Goal: Find specific page/section

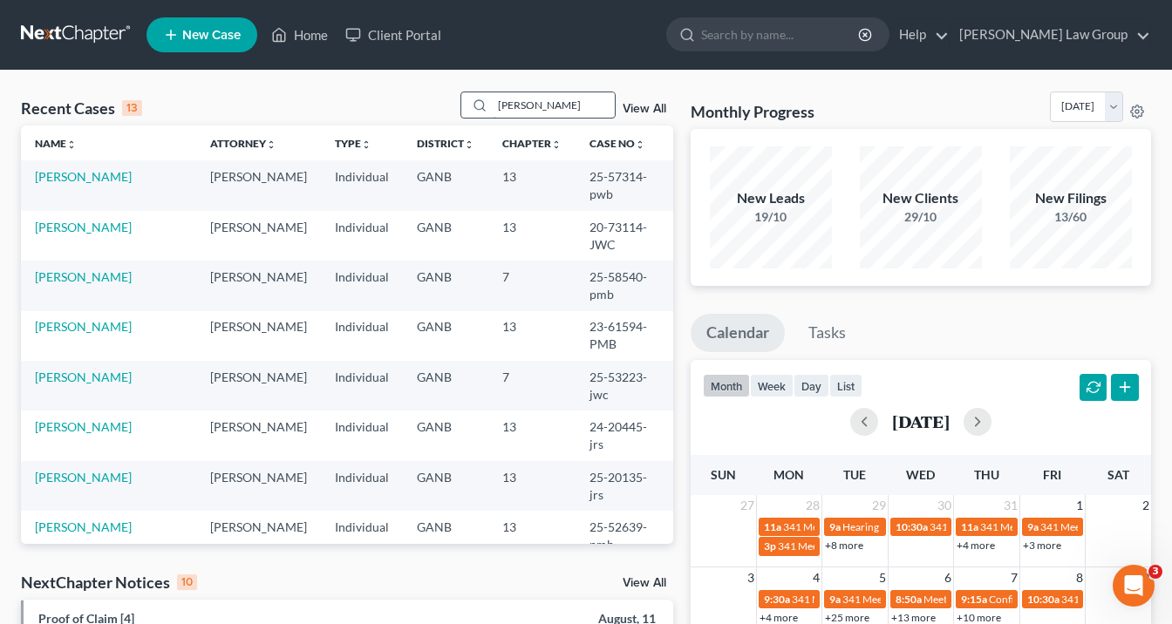
click at [567, 104] on input "[PERSON_NAME]" at bounding box center [554, 104] width 122 height 25
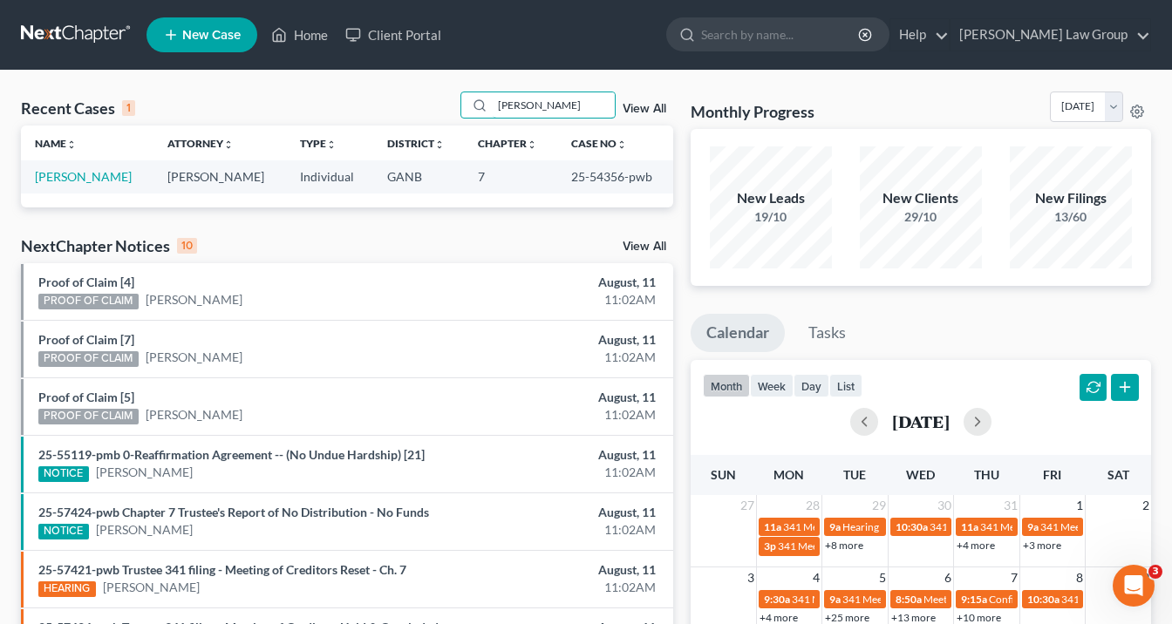
drag, startPoint x: 567, startPoint y: 104, endPoint x: 428, endPoint y: 100, distance: 138.7
click at [448, 101] on div "Recent Cases 1 [PERSON_NAME] View All" at bounding box center [347, 109] width 652 height 34
click at [76, 171] on link "[PERSON_NAME]" at bounding box center [83, 176] width 97 height 15
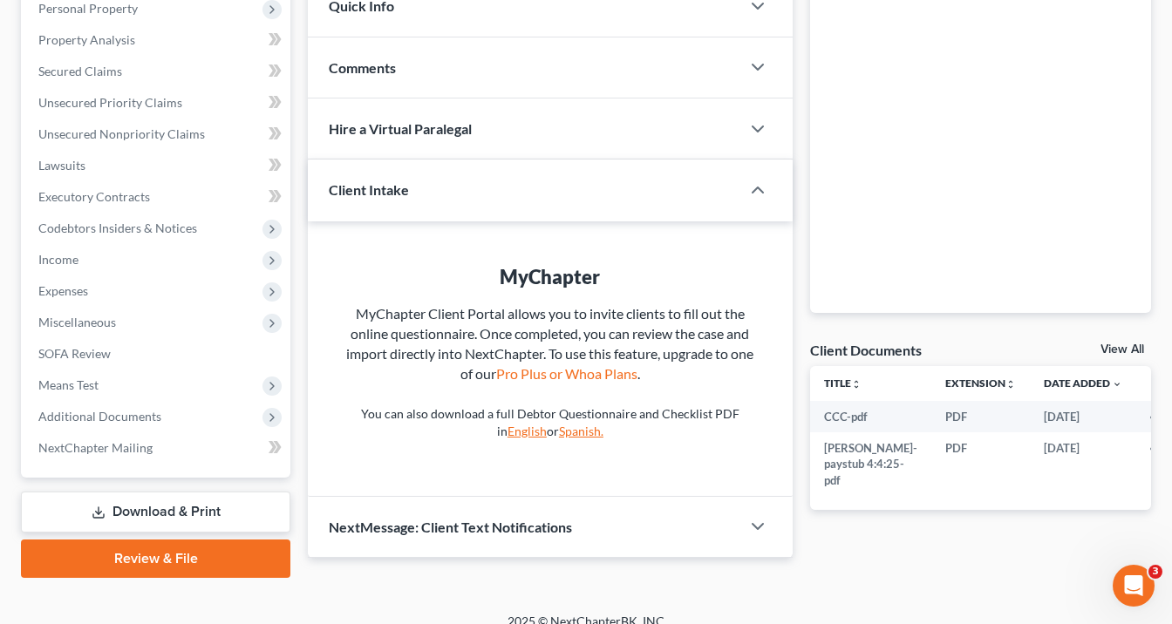
scroll to position [331, 0]
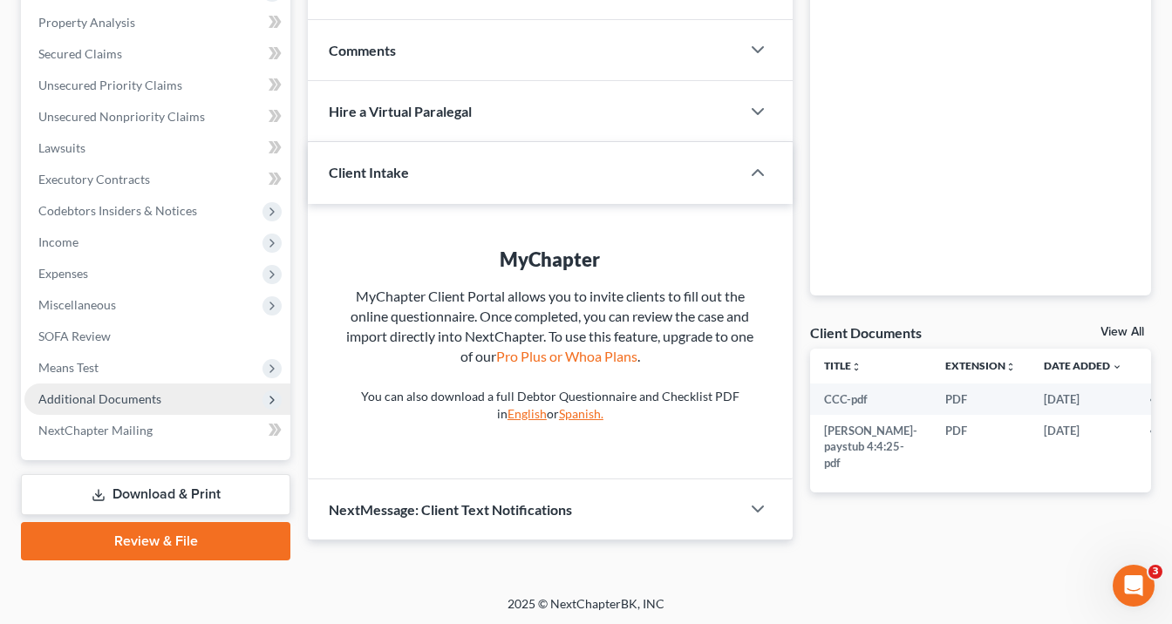
click at [72, 405] on span "Additional Documents" at bounding box center [157, 399] width 266 height 31
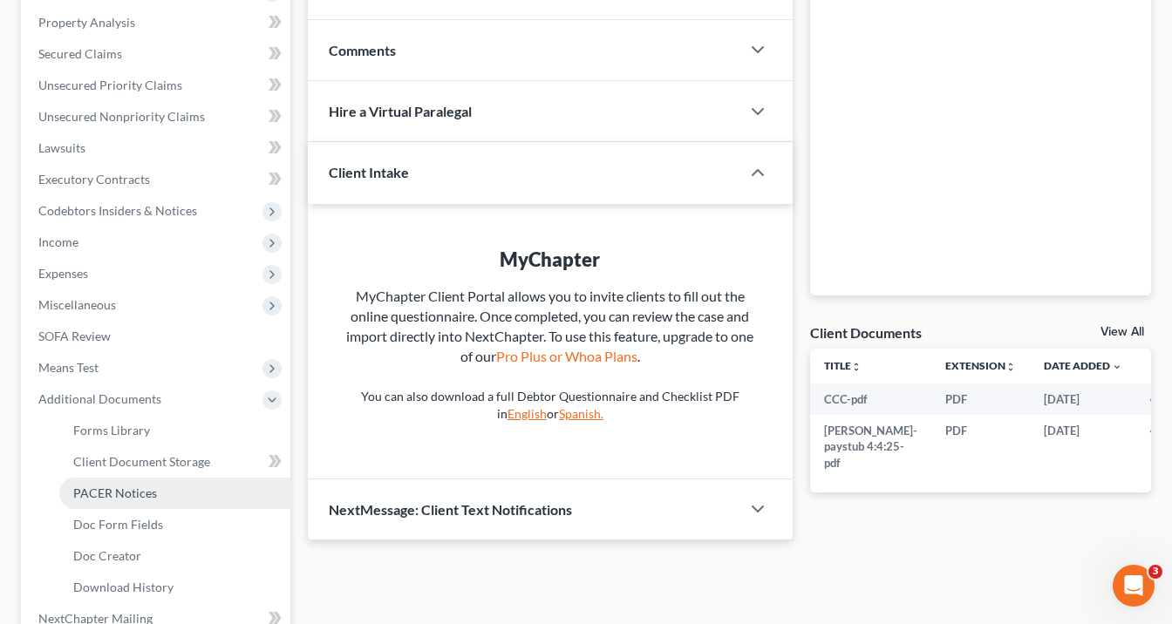
click at [174, 492] on link "PACER Notices" at bounding box center [174, 493] width 231 height 31
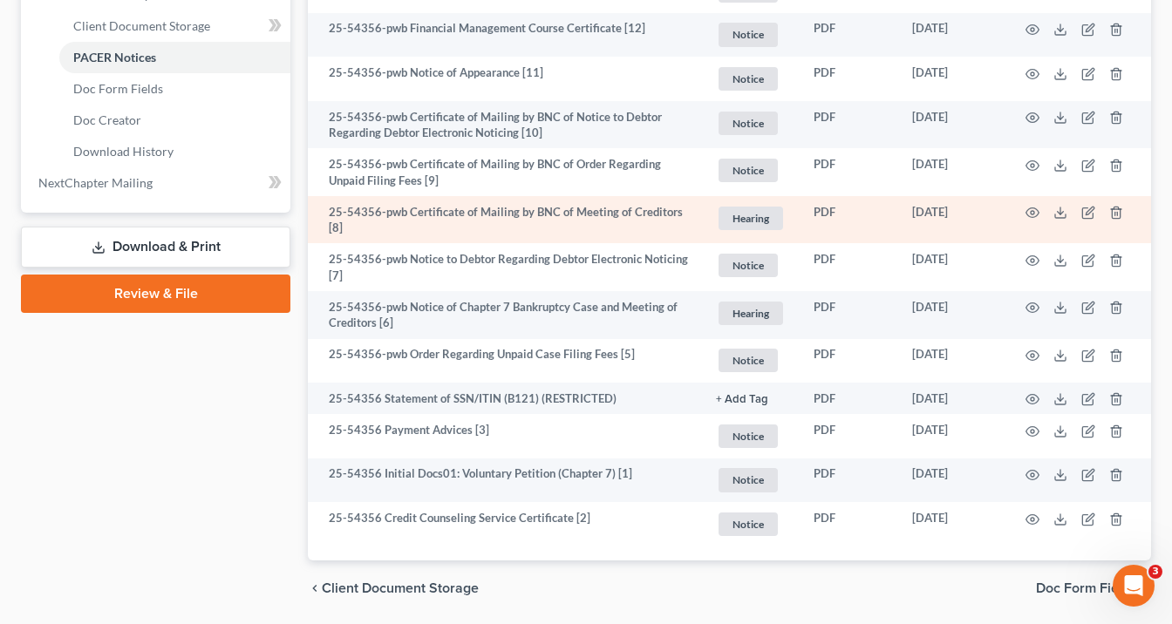
scroll to position [823, 0]
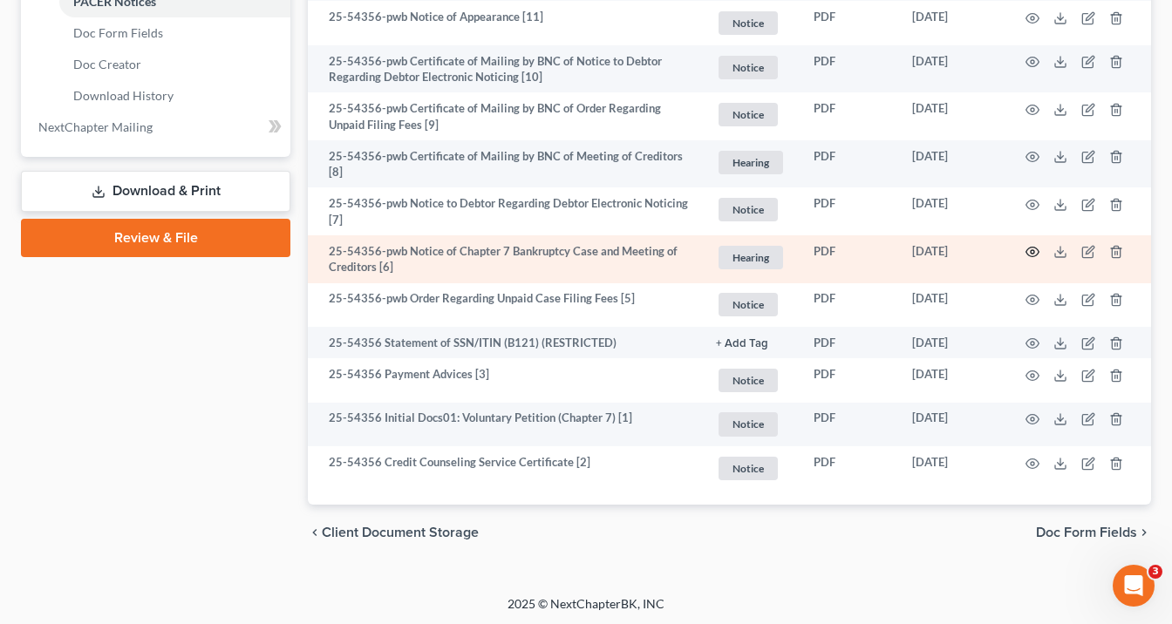
click at [1030, 245] on icon "button" at bounding box center [1033, 252] width 14 height 14
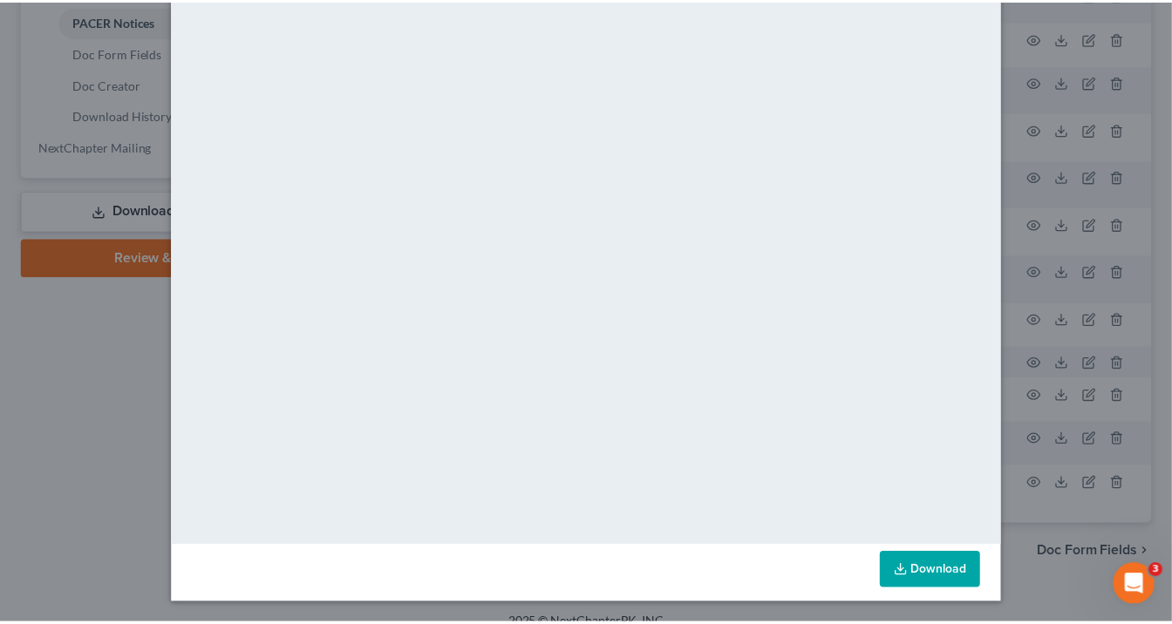
scroll to position [0, 0]
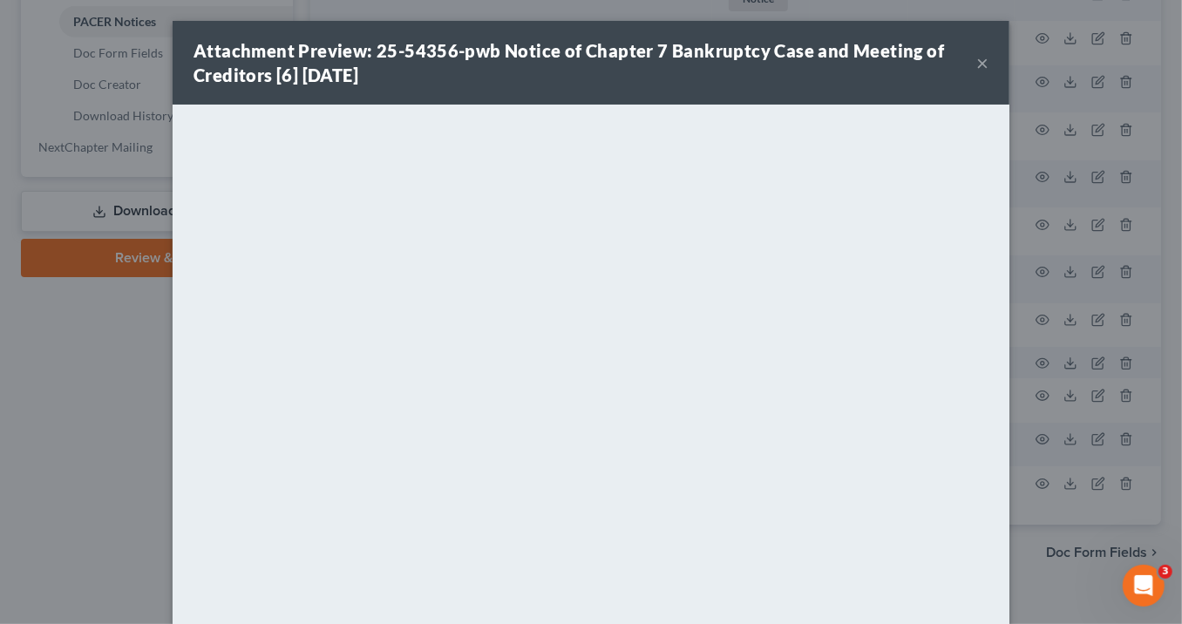
click at [977, 62] on button "×" at bounding box center [983, 62] width 12 height 21
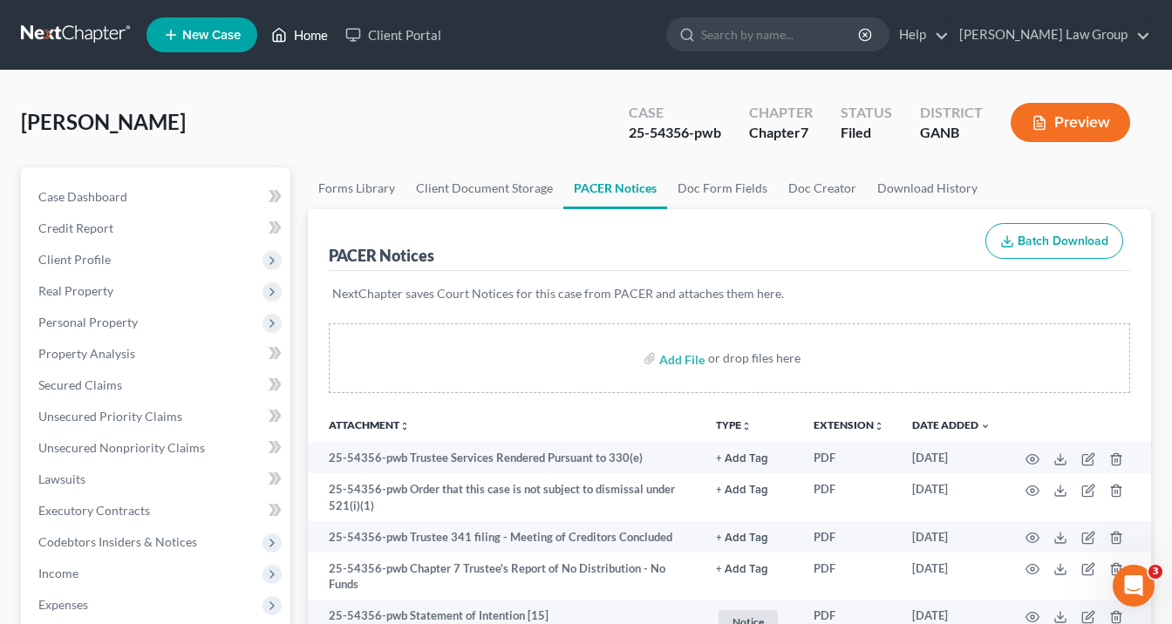
click at [318, 32] on link "Home" at bounding box center [299, 34] width 74 height 31
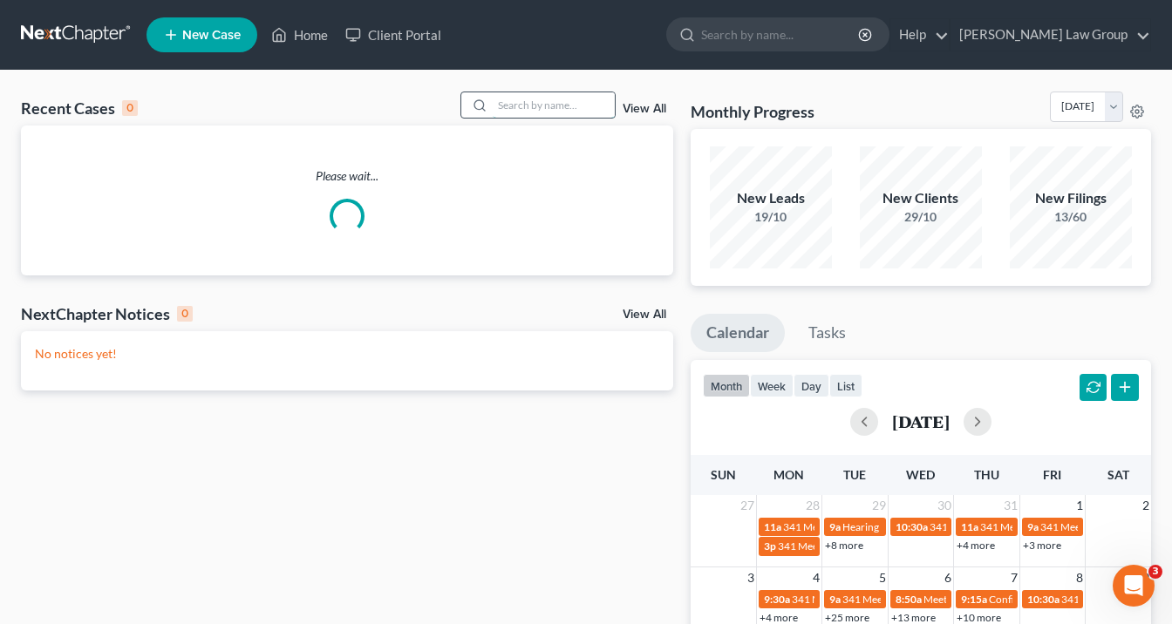
click at [503, 109] on input "search" at bounding box center [554, 104] width 122 height 25
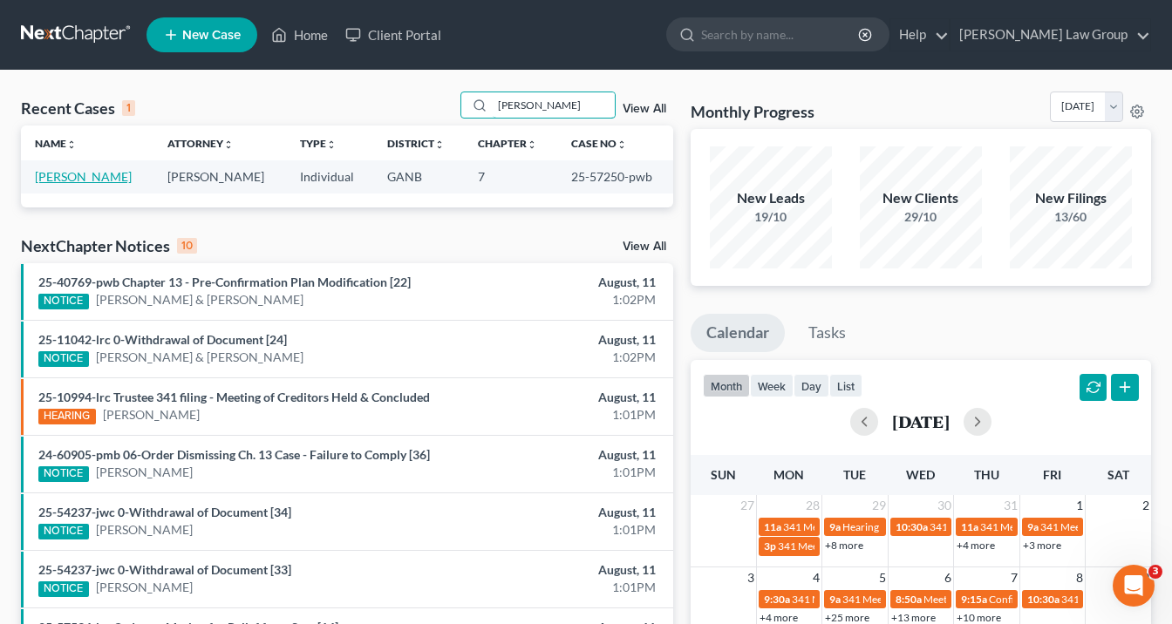
type input "[PERSON_NAME]"
click at [71, 179] on link "[PERSON_NAME]" at bounding box center [83, 176] width 97 height 15
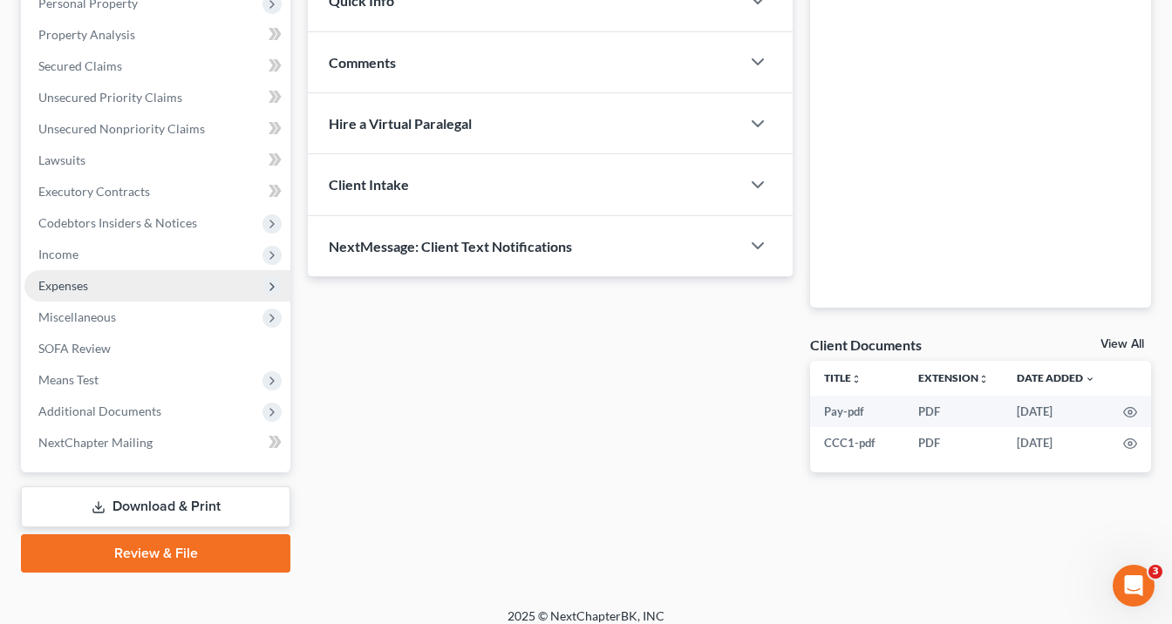
scroll to position [331, 0]
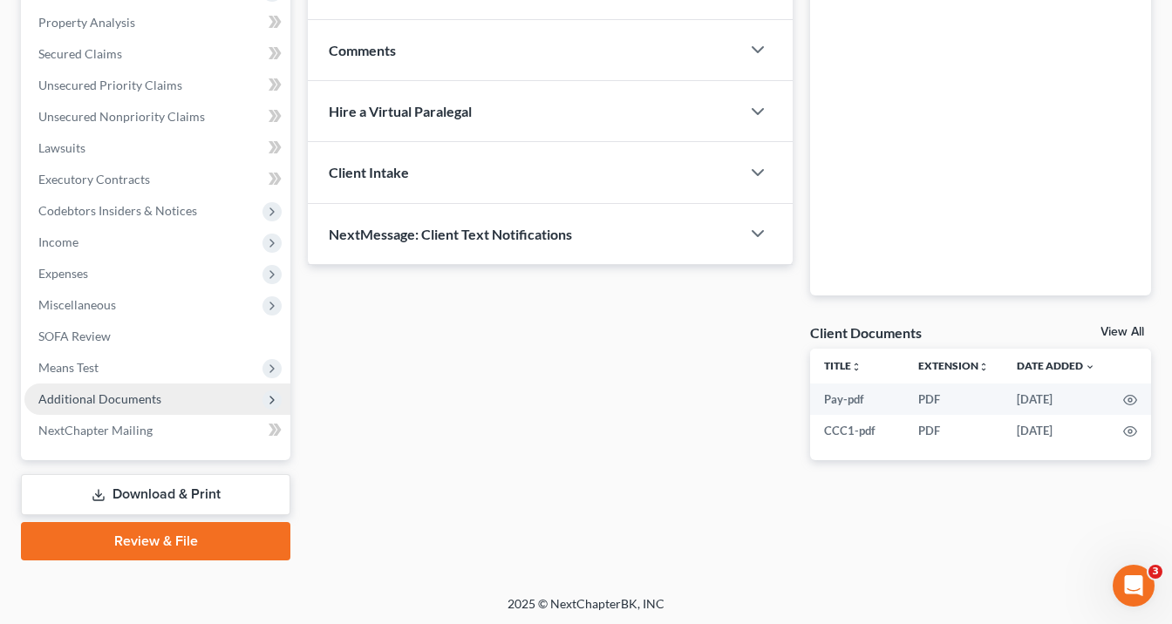
click at [177, 399] on span "Additional Documents" at bounding box center [157, 399] width 266 height 31
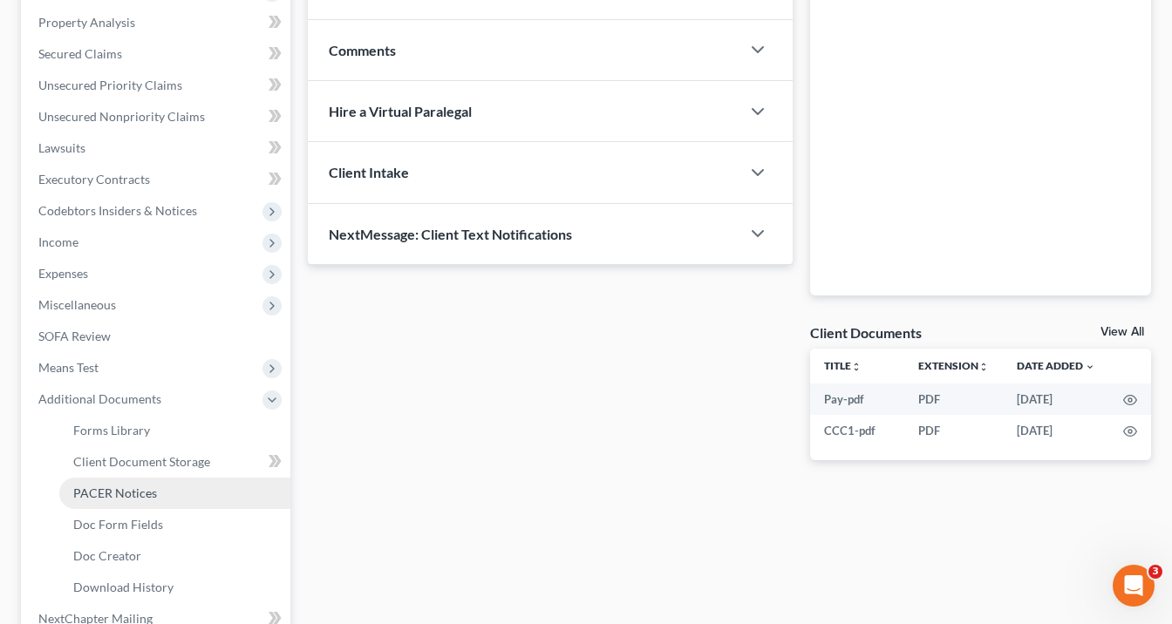
click at [152, 487] on span "PACER Notices" at bounding box center [115, 493] width 84 height 15
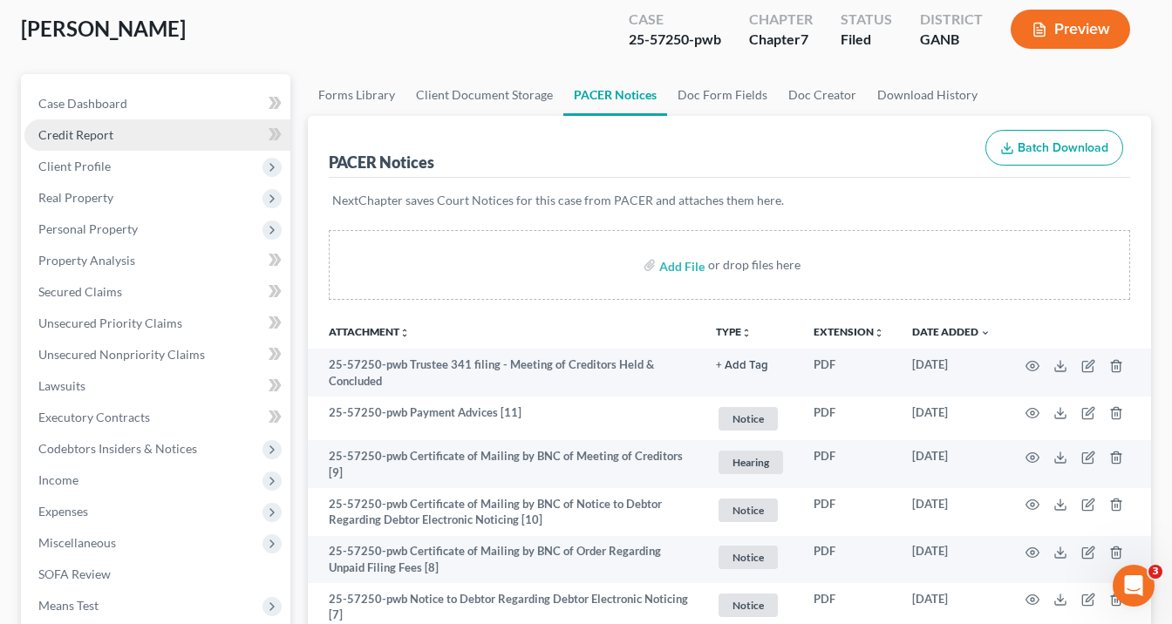
scroll to position [31, 0]
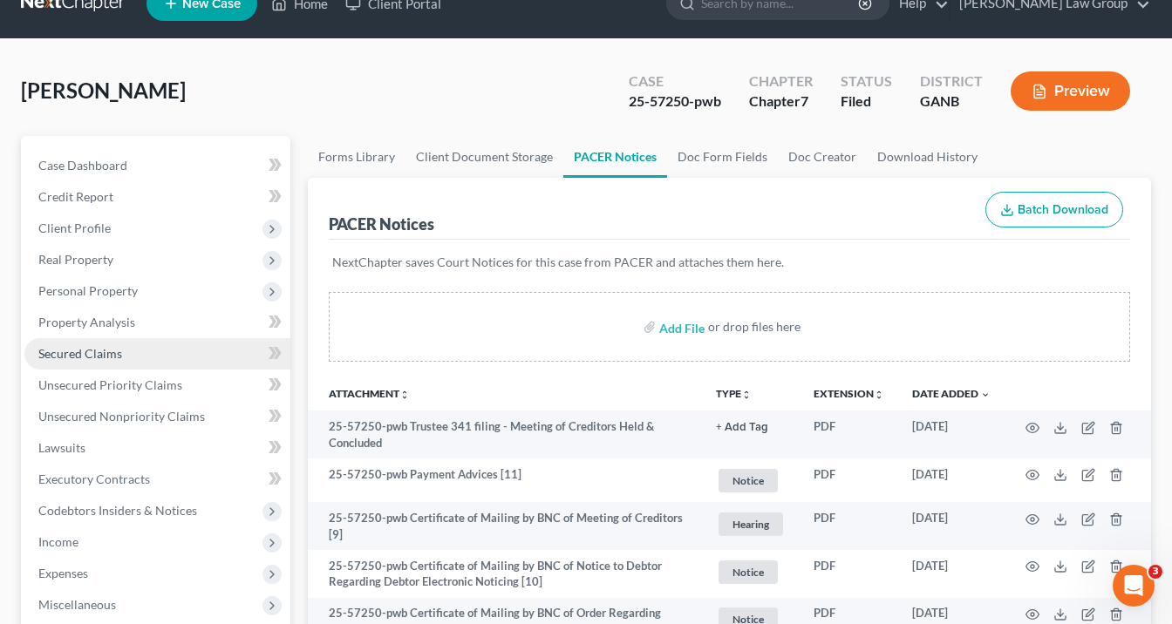
click at [85, 354] on span "Secured Claims" at bounding box center [80, 353] width 84 height 15
